Goal: Task Accomplishment & Management: Manage account settings

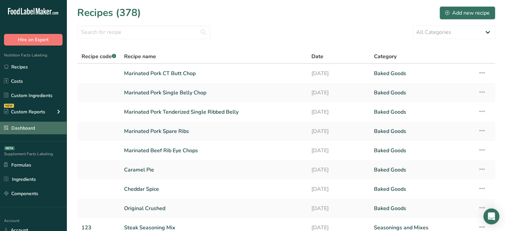
click at [50, 130] on link "Dashboard" at bounding box center [33, 128] width 66 height 13
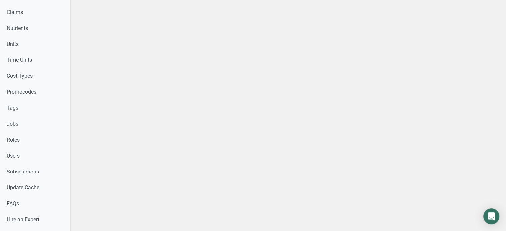
scroll to position [285, 0]
click at [52, 161] on link "Users" at bounding box center [35, 157] width 70 height 16
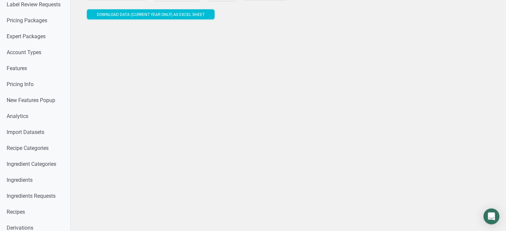
scroll to position [31, 0]
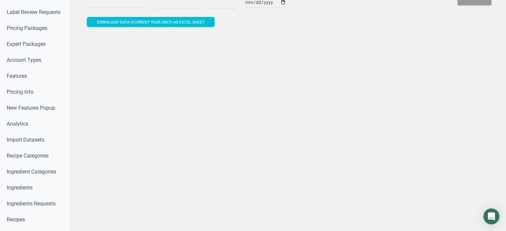
select select
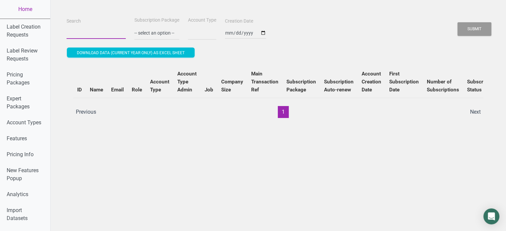
click at [97, 31] on input "Search" at bounding box center [95, 33] width 59 height 12
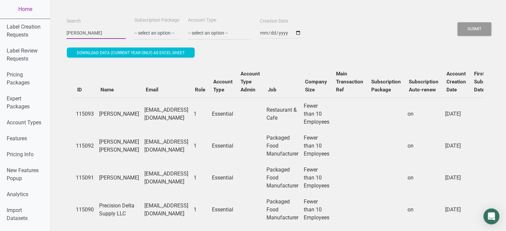
click at [457, 22] on button "Submit" at bounding box center [474, 29] width 34 height 14
type input "[PERSON_NAME][EMAIL_ADDRESS][PERSON_NAME][PERSON_NAME][DOMAIN_NAME]"
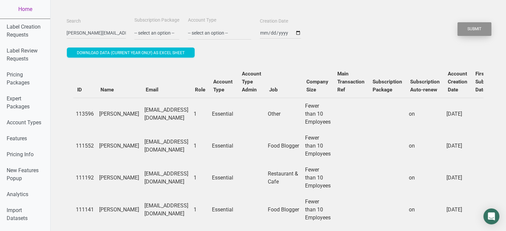
click at [491, 27] on button "Submit" at bounding box center [474, 29] width 34 height 14
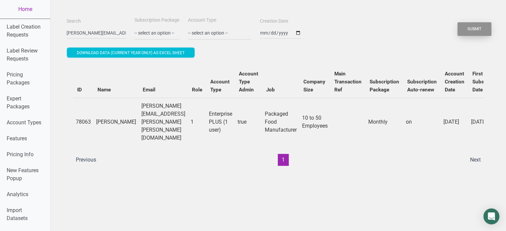
scroll to position [0, 232]
